Goal: Find specific page/section: Find specific page/section

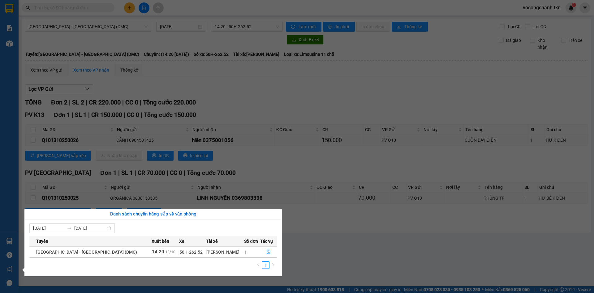
click at [292, 104] on section "Kết quả tìm kiếm ( 0 ) Bộ lọc No Data vocongchanh.tkn 1 Báo cáo Mẫu 1: Báo cáo …" at bounding box center [297, 146] width 594 height 293
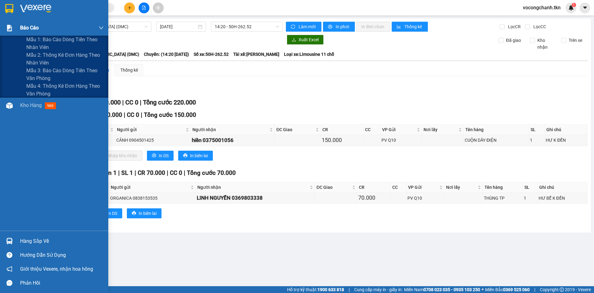
drag, startPoint x: 51, startPoint y: 40, endPoint x: 63, endPoint y: 35, distance: 12.5
click at [51, 40] on span "Mẫu 1: Báo cáo dòng tiền theo nhân viên" at bounding box center [64, 43] width 77 height 15
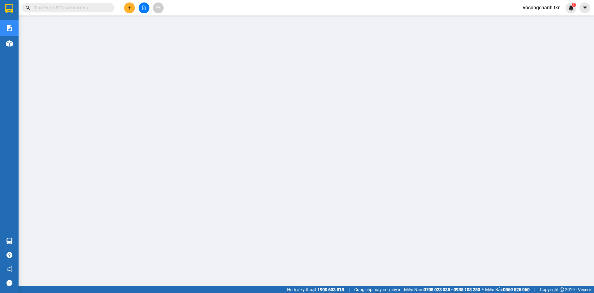
scroll to position [15, 0]
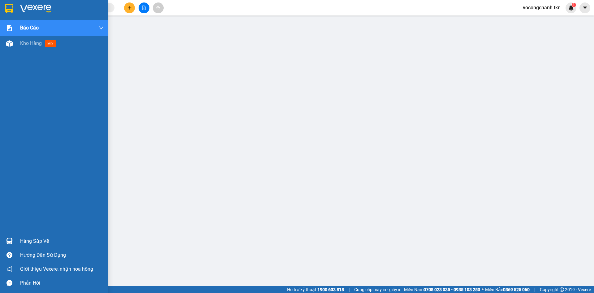
click at [7, 9] on img at bounding box center [9, 8] width 8 height 9
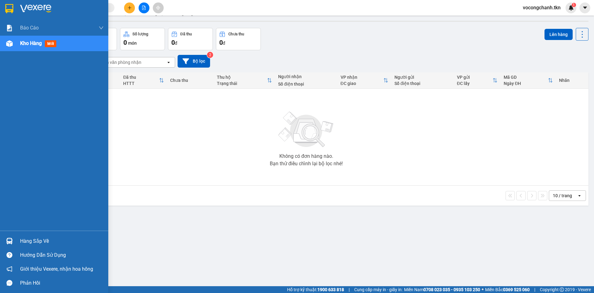
drag, startPoint x: 33, startPoint y: 239, endPoint x: 43, endPoint y: 229, distance: 14.0
click at [33, 239] on div "Hàng sắp về" at bounding box center [62, 240] width 84 height 9
